Goal: Task Accomplishment & Management: Use online tool/utility

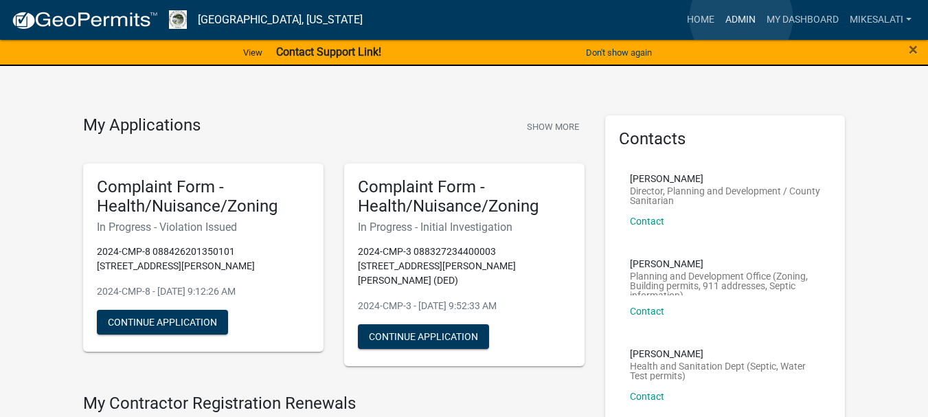
click at [741, 18] on link "Admin" at bounding box center [740, 20] width 41 height 26
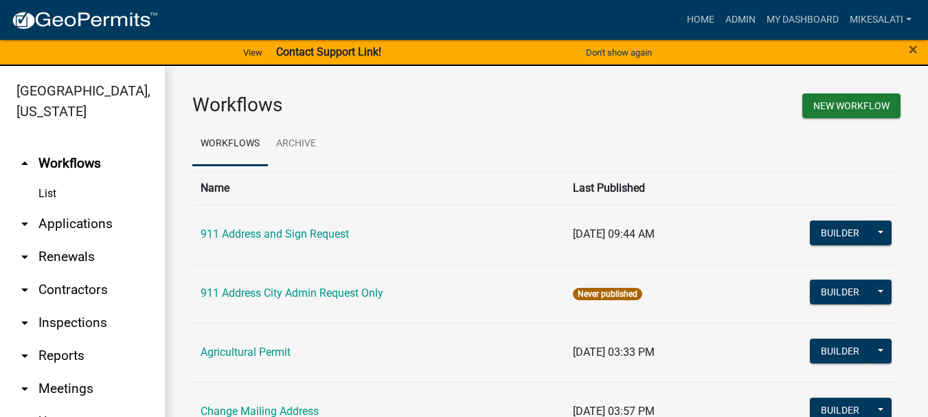
click at [54, 208] on link "arrow_drop_down Applications" at bounding box center [82, 224] width 165 height 33
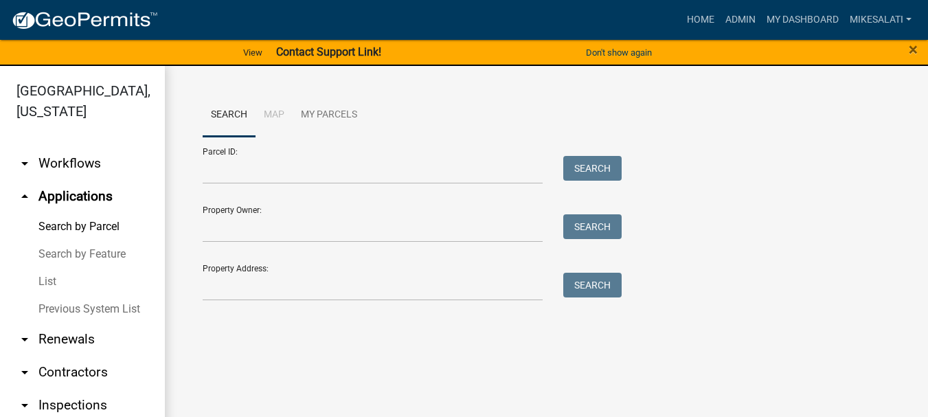
click at [45, 268] on link "List" at bounding box center [82, 281] width 165 height 27
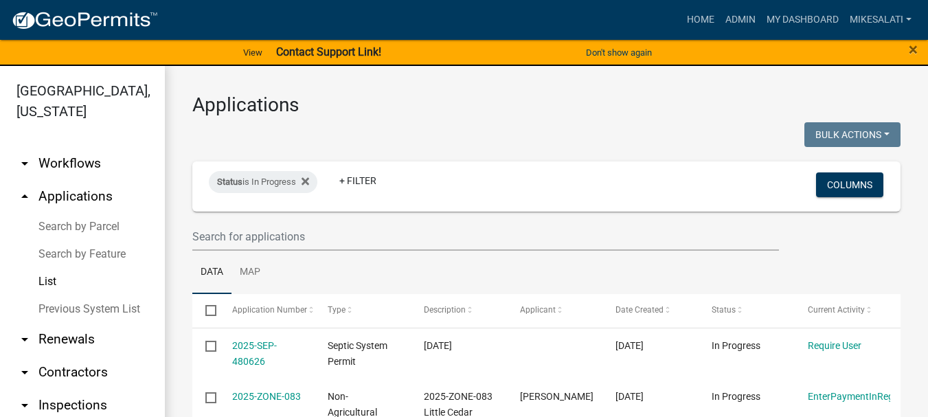
click at [91, 213] on link "Search by Parcel" at bounding box center [82, 226] width 165 height 27
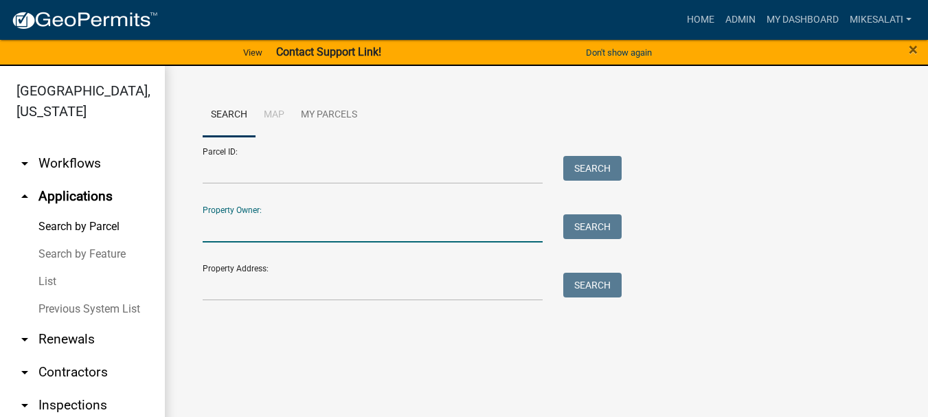
click at [228, 232] on input "Property Owner:" at bounding box center [373, 228] width 340 height 28
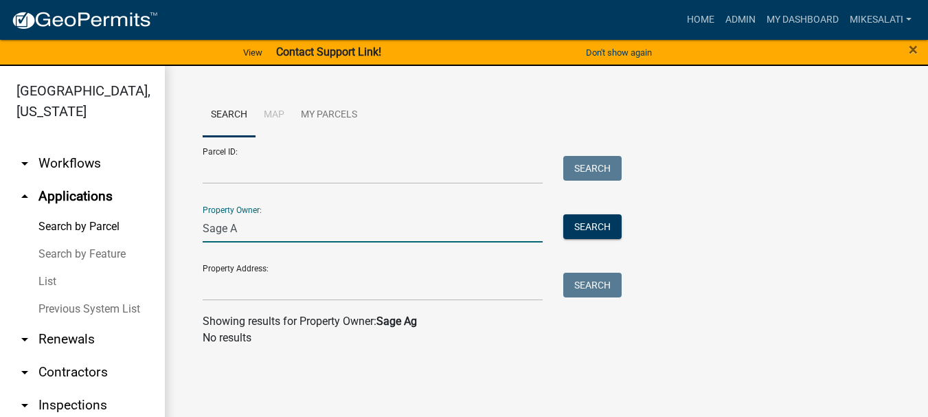
type input "Sage"
